Goal: Transaction & Acquisition: Subscribe to service/newsletter

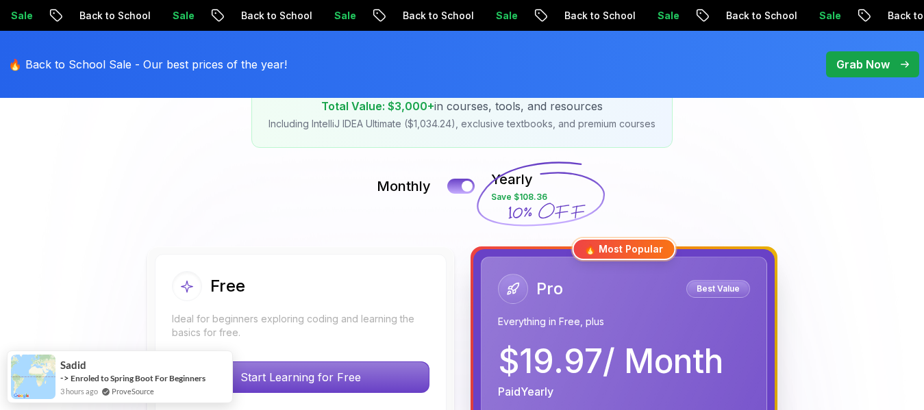
scroll to position [254, 0]
click at [896, 14] on p "Back to School" at bounding box center [942, 16] width 93 height 14
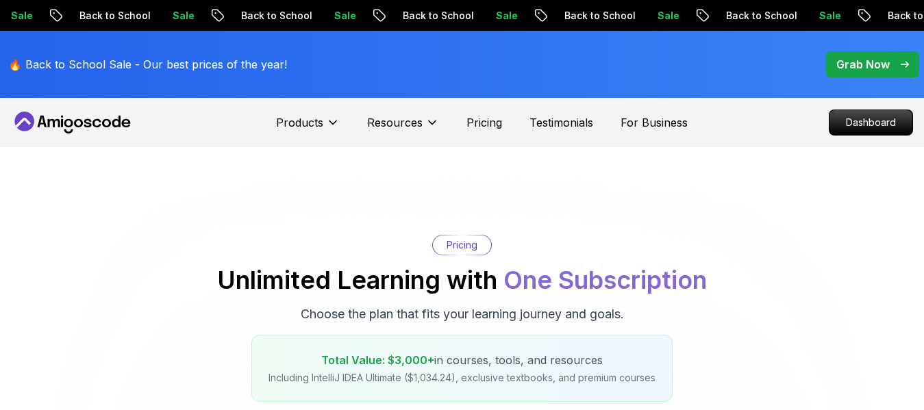
click at [683, 20] on p "Back to School" at bounding box center [729, 16] width 93 height 14
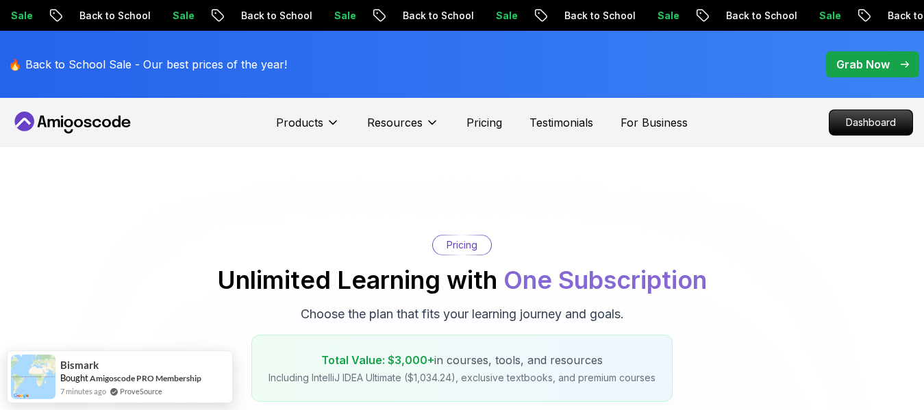
click at [456, 14] on div "Sale Back to School Sale Back to School Sale Back to School Sale Back to School…" at bounding box center [356, 15] width 924 height 14
click at [339, 14] on p "Sale" at bounding box center [317, 16] width 44 height 14
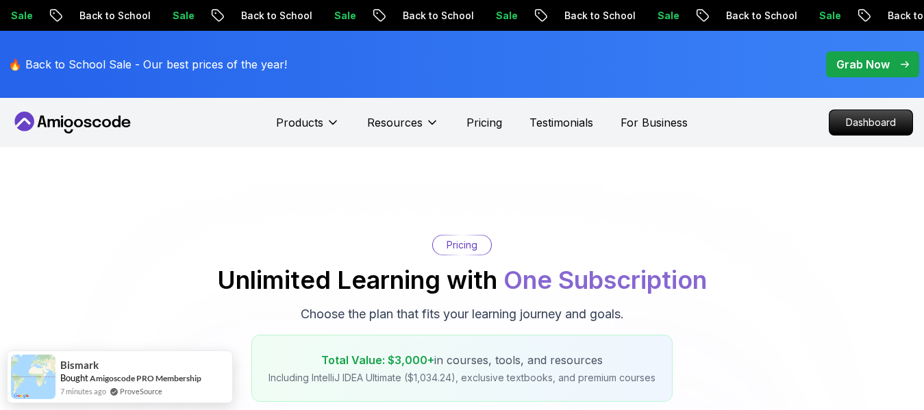
click at [321, 14] on p "Sale" at bounding box center [299, 16] width 44 height 14
click at [387, 14] on p "Sale" at bounding box center [365, 16] width 44 height 14
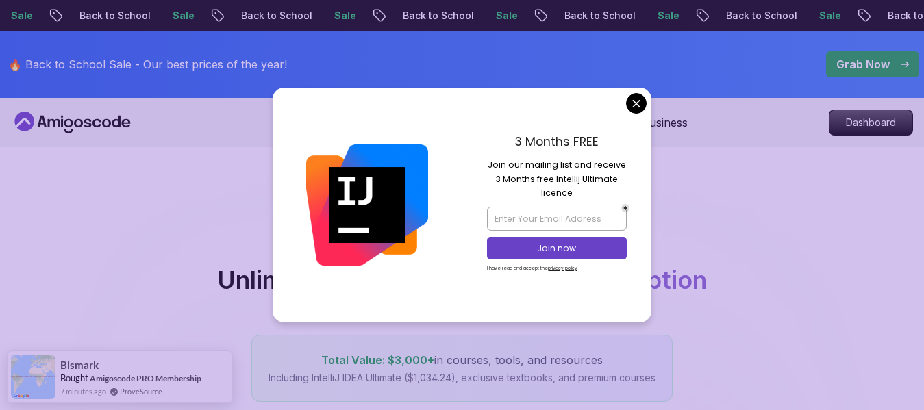
scroll to position [49, 0]
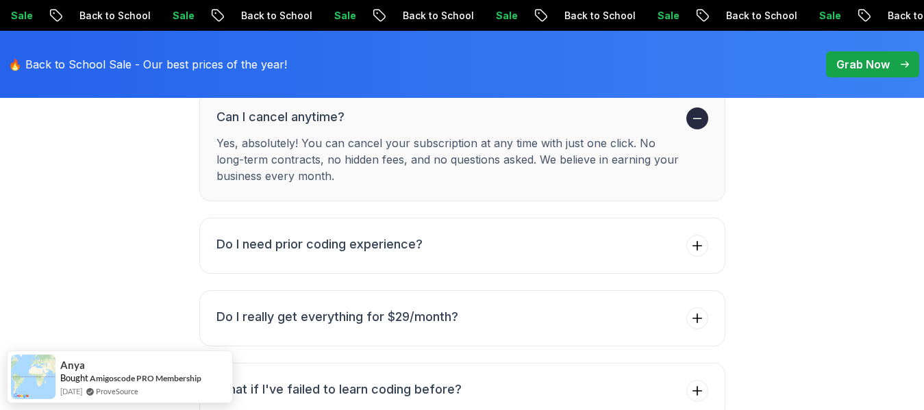
scroll to position [5453, 0]
click at [698, 308] on span at bounding box center [698, 319] width 22 height 22
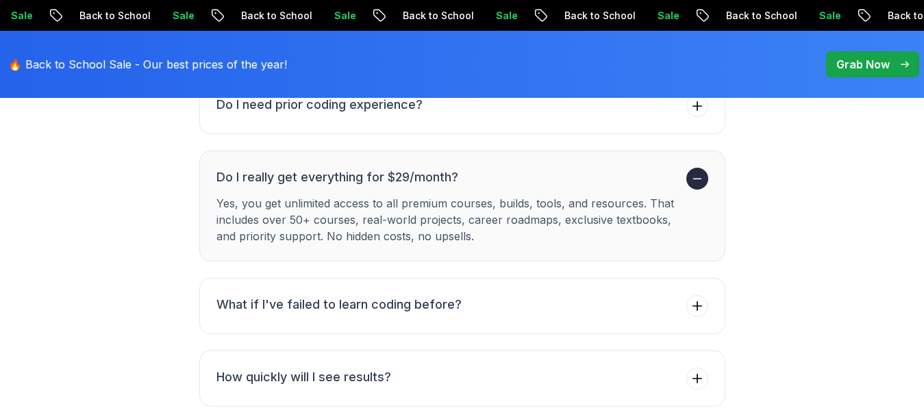
scroll to position [5539, 0]
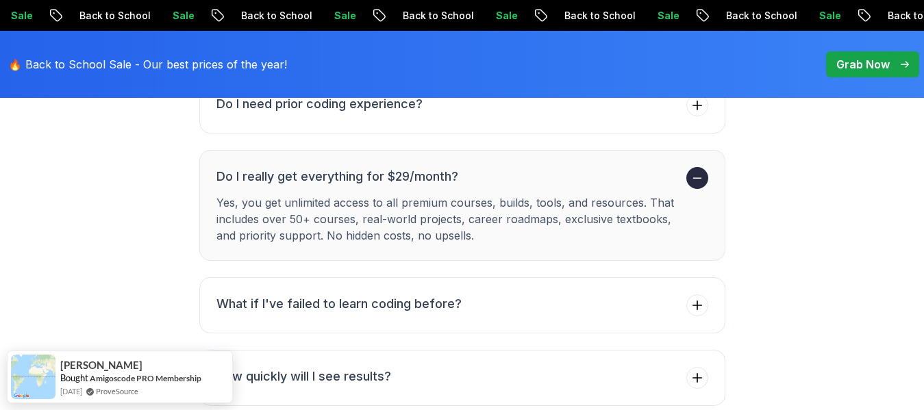
click at [699, 295] on span at bounding box center [698, 306] width 22 height 22
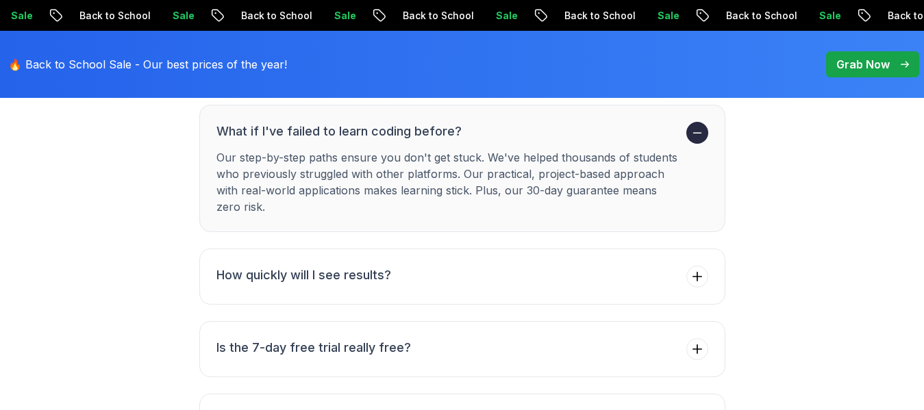
scroll to position [5658, 0]
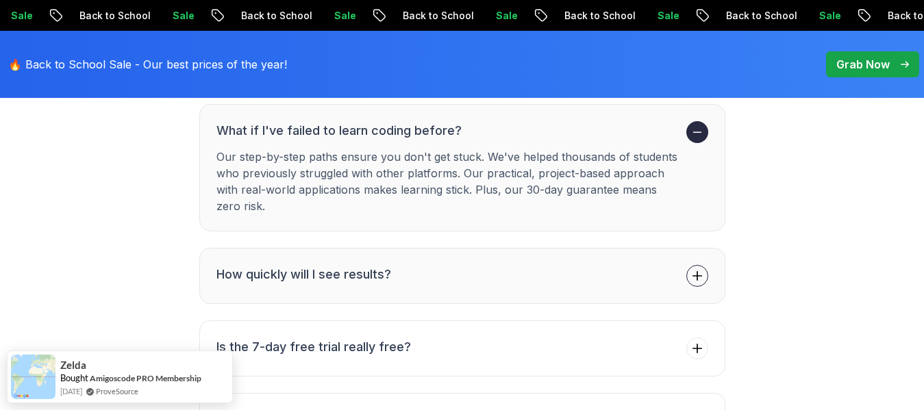
click at [696, 269] on icon at bounding box center [698, 276] width 14 height 14
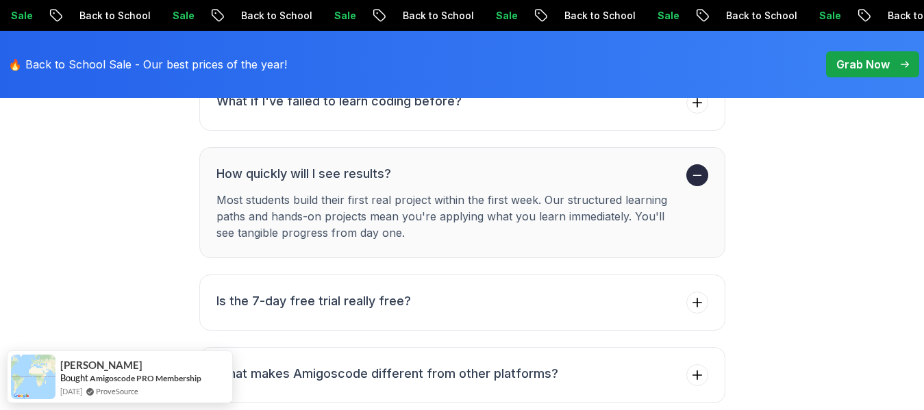
scroll to position [5688, 0]
click at [700, 295] on icon at bounding box center [698, 302] width 14 height 14
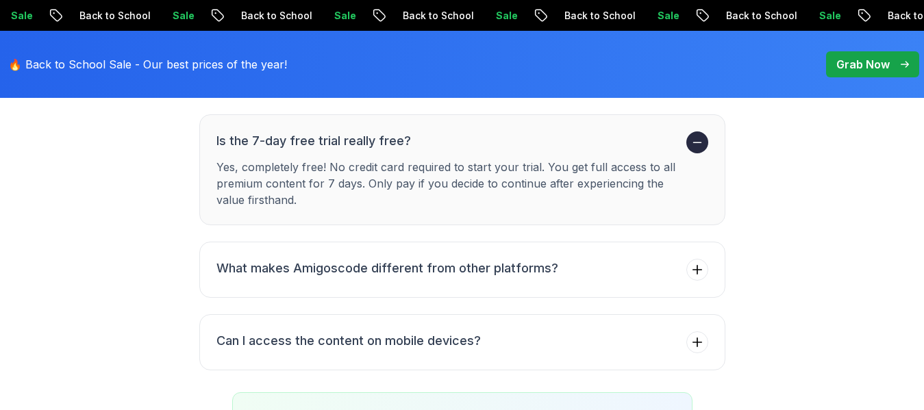
scroll to position [5795, 0]
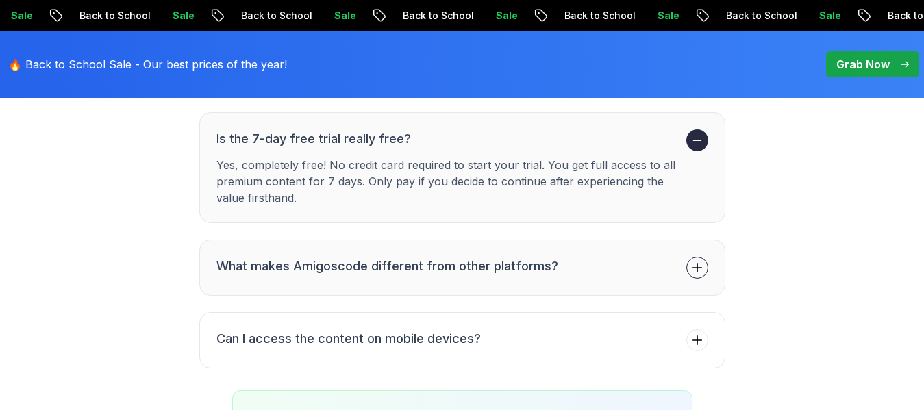
click at [689, 257] on span at bounding box center [698, 268] width 22 height 22
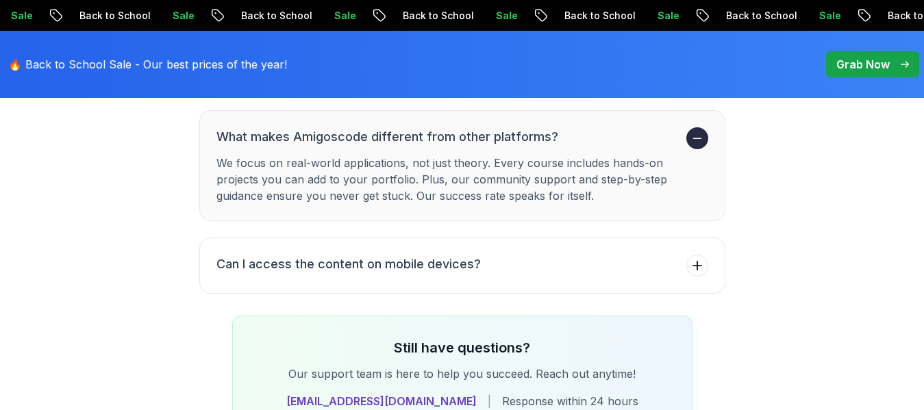
scroll to position [5871, 0]
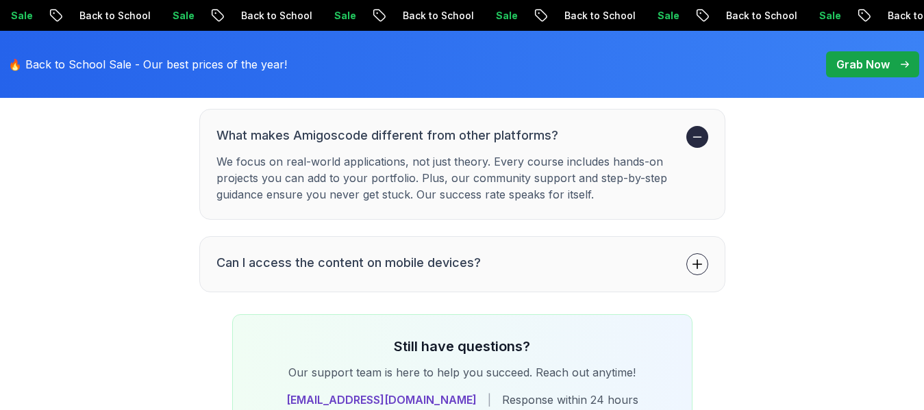
click at [700, 258] on icon at bounding box center [698, 265] width 14 height 14
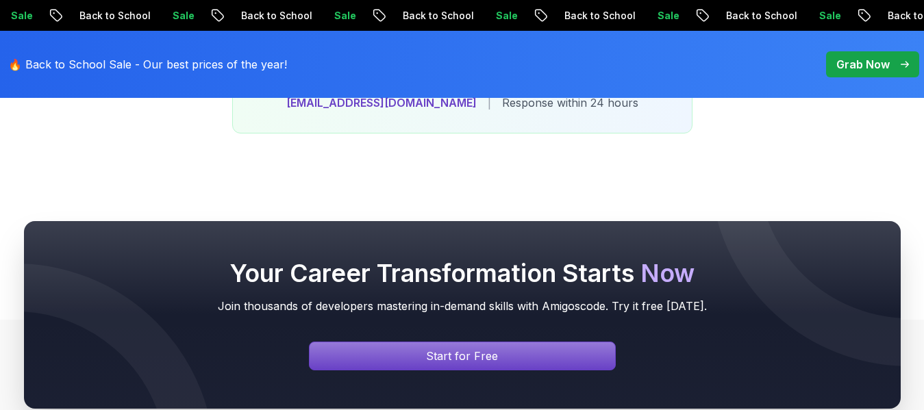
scroll to position [6167, 0]
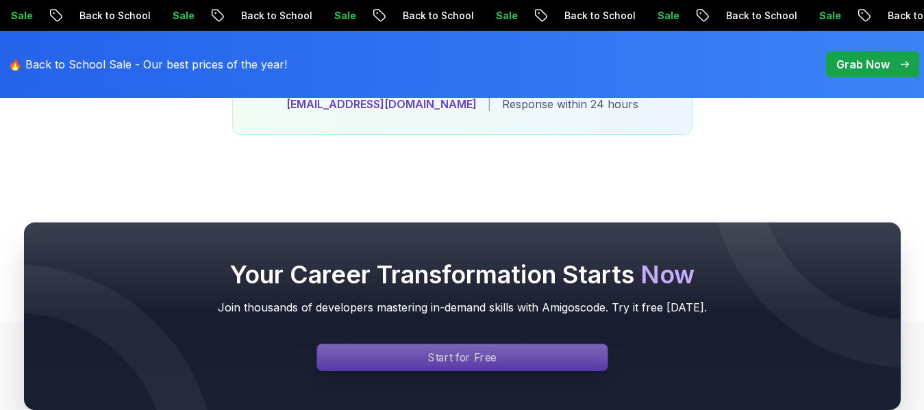
click at [477, 350] on p "Start for Free" at bounding box center [462, 358] width 69 height 16
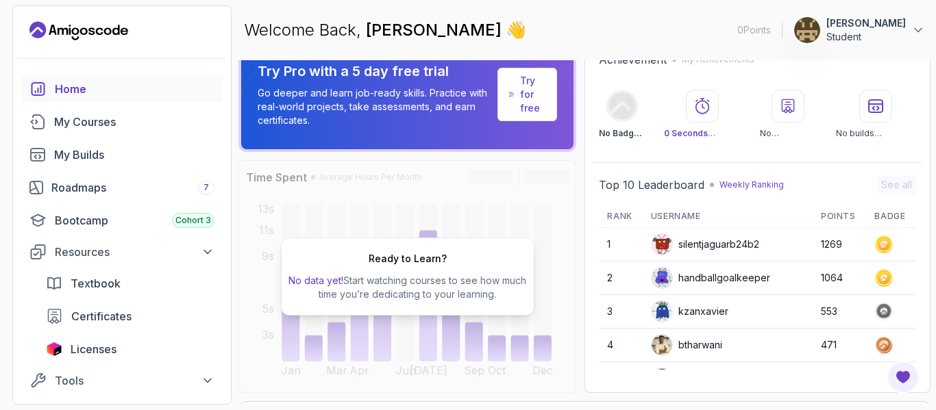
scroll to position [23, 0]
click at [913, 25] on icon at bounding box center [918, 30] width 14 height 14
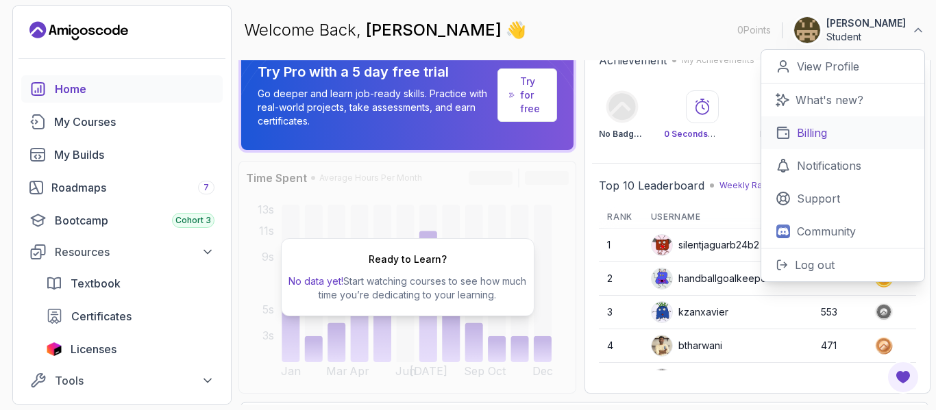
click at [829, 122] on link "Billing" at bounding box center [842, 132] width 163 height 33
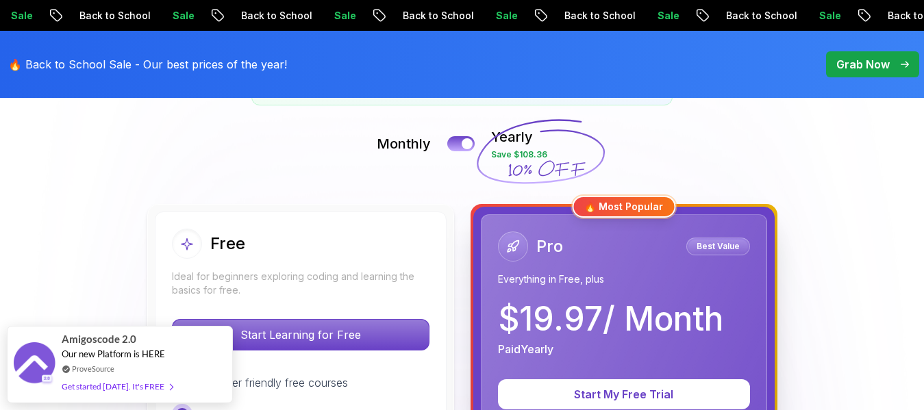
scroll to position [292, 0]
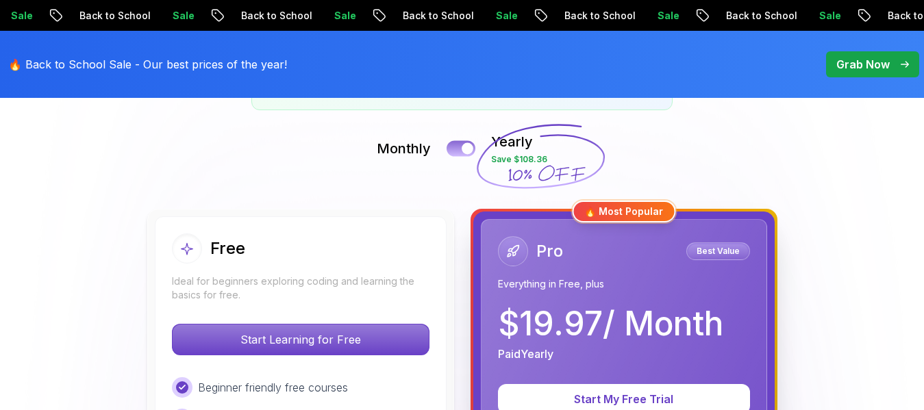
click at [467, 149] on div at bounding box center [468, 149] width 12 height 12
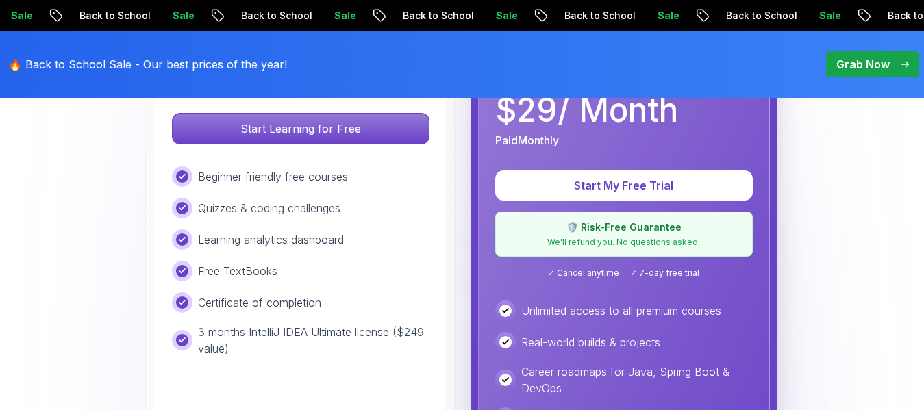
scroll to position [504, 0]
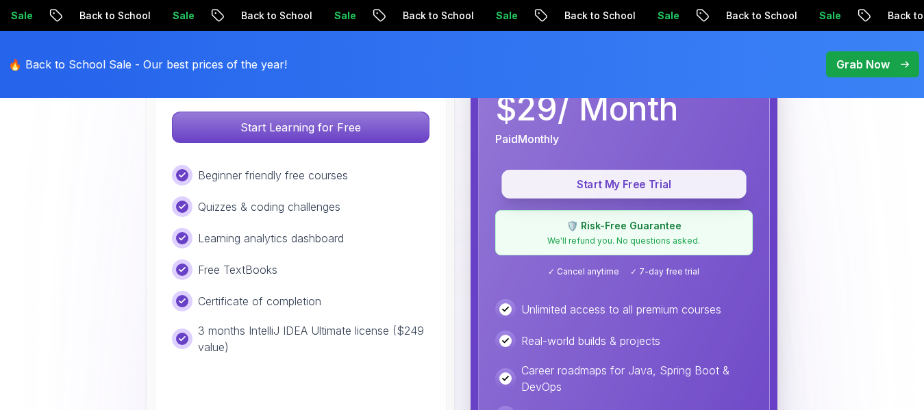
click at [597, 190] on p "Start My Free Trial" at bounding box center [624, 185] width 214 height 16
